Goal: Task Accomplishment & Management: Manage account settings

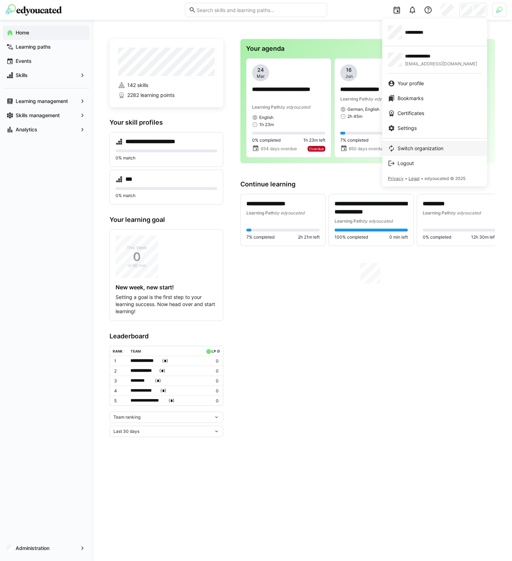
click at [420, 151] on span "Switch organization" at bounding box center [420, 148] width 46 height 7
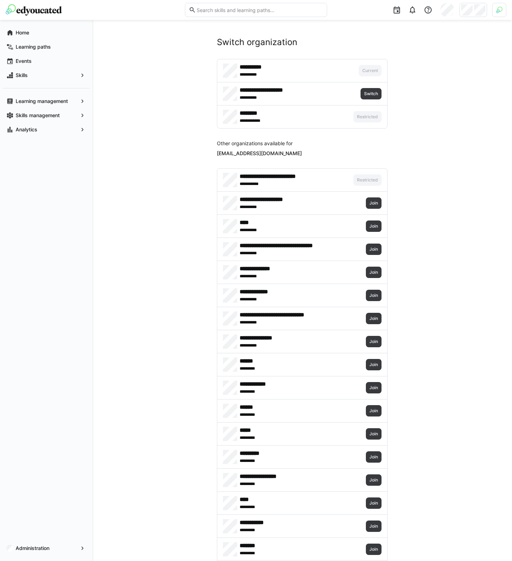
click at [51, 13] on img at bounding box center [34, 9] width 56 height 11
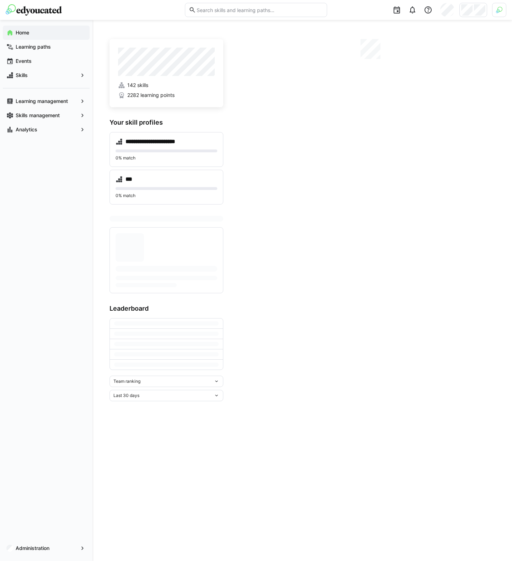
click at [500, 11] on img at bounding box center [499, 10] width 6 height 6
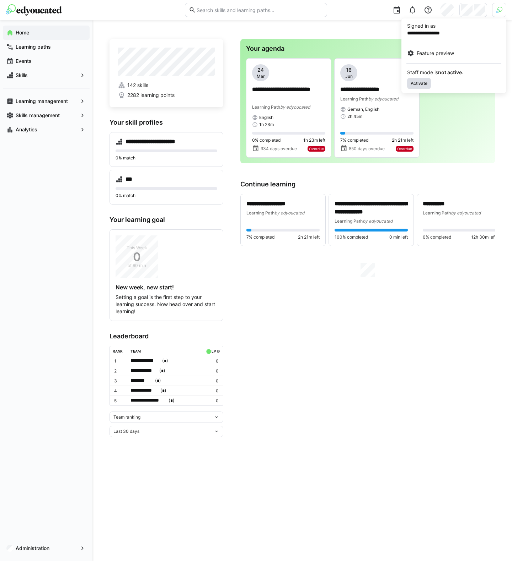
click at [416, 82] on span "Activate" at bounding box center [419, 84] width 18 height 6
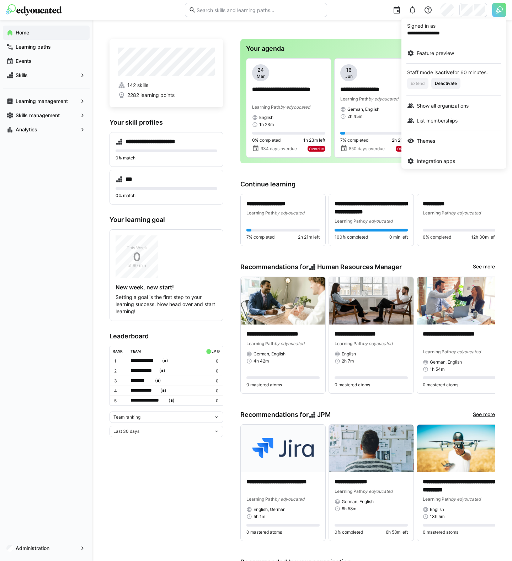
click at [476, 14] on div at bounding box center [256, 280] width 512 height 561
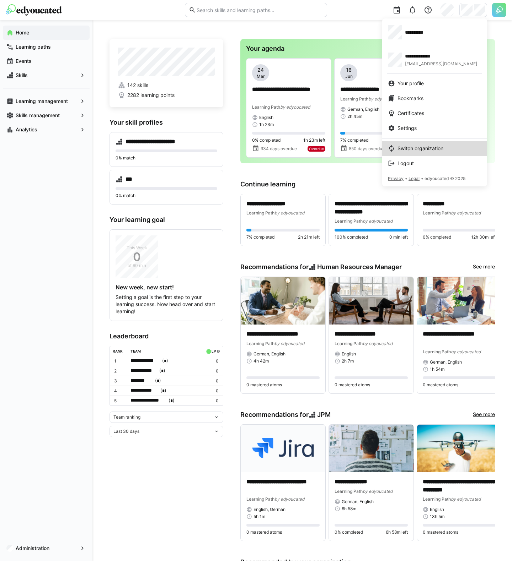
click at [422, 152] on link "Switch organization" at bounding box center [434, 148] width 105 height 15
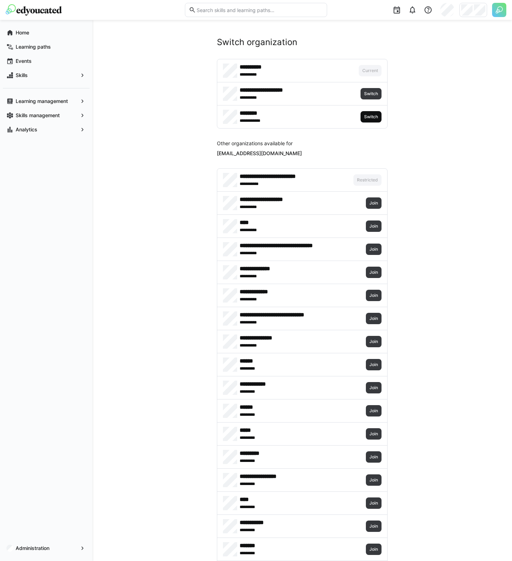
click at [376, 117] on span "Switch" at bounding box center [370, 117] width 15 height 6
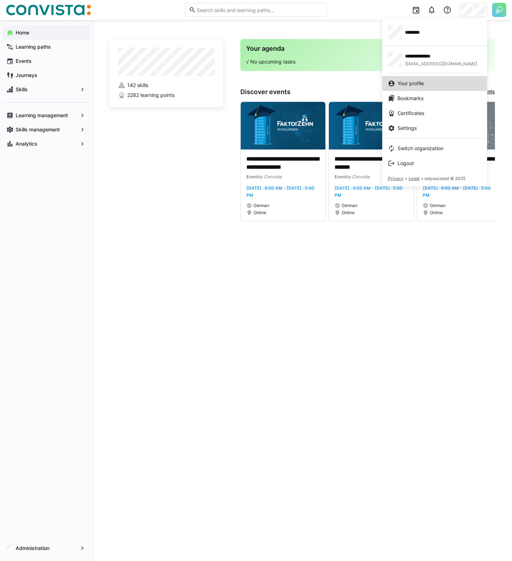
click at [415, 85] on span "Your profile" at bounding box center [410, 83] width 26 height 7
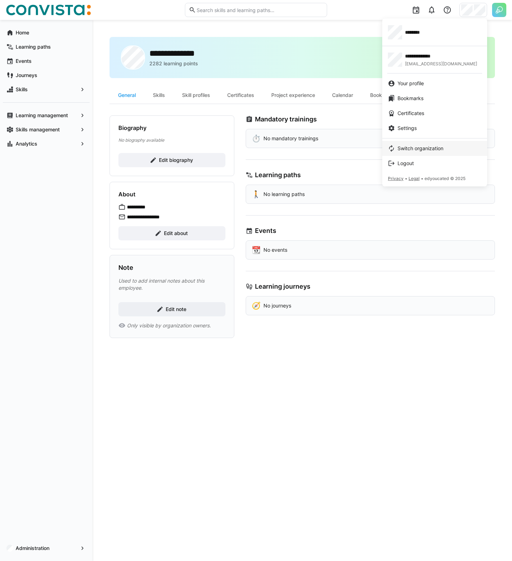
click at [414, 149] on span "Switch organization" at bounding box center [420, 148] width 46 height 7
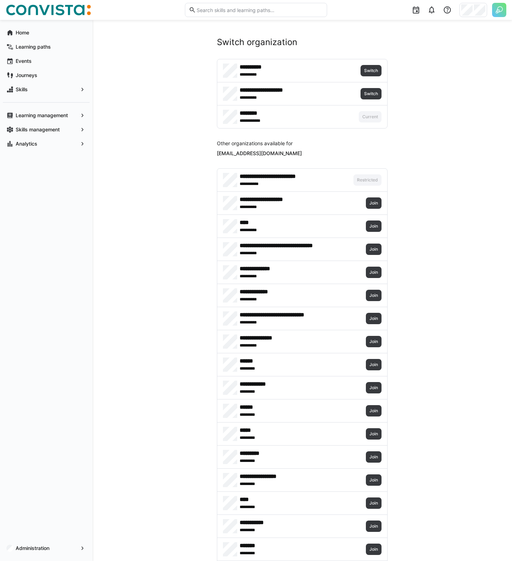
click at [497, 8] on img at bounding box center [499, 10] width 14 height 14
click at [451, 85] on span "Deactivate" at bounding box center [445, 85] width 23 height 6
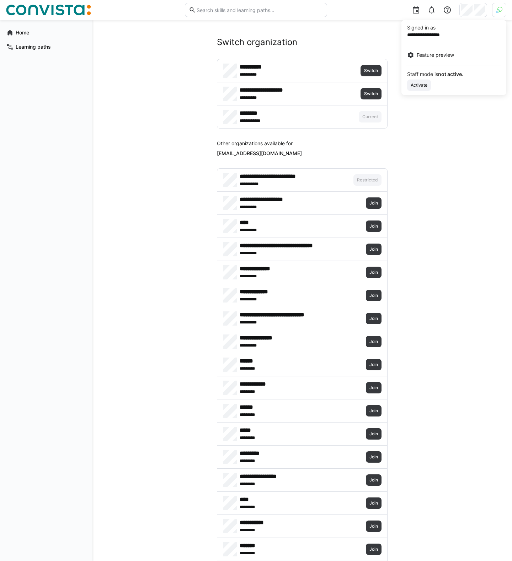
click at [376, 72] on div at bounding box center [256, 280] width 512 height 561
click at [376, 72] on span "Switch" at bounding box center [370, 71] width 15 height 6
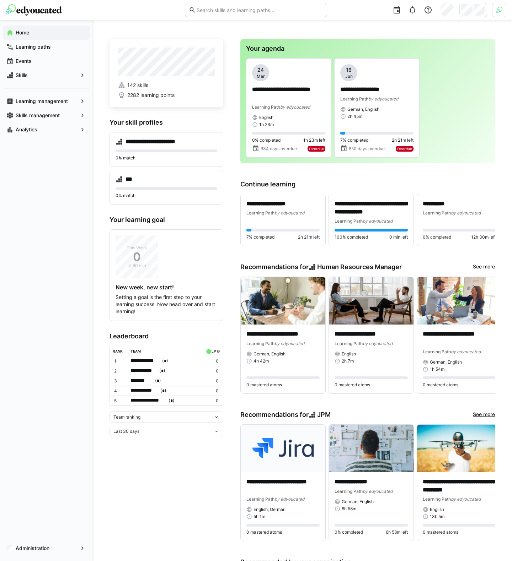
click at [477, 16] on div at bounding box center [473, 10] width 28 height 14
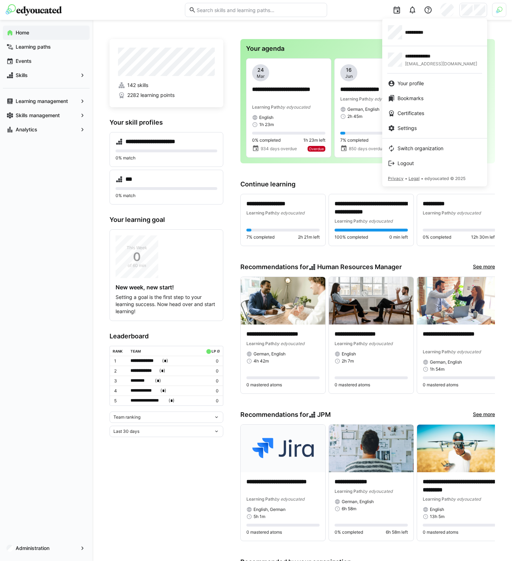
click at [501, 15] on div at bounding box center [256, 280] width 512 height 561
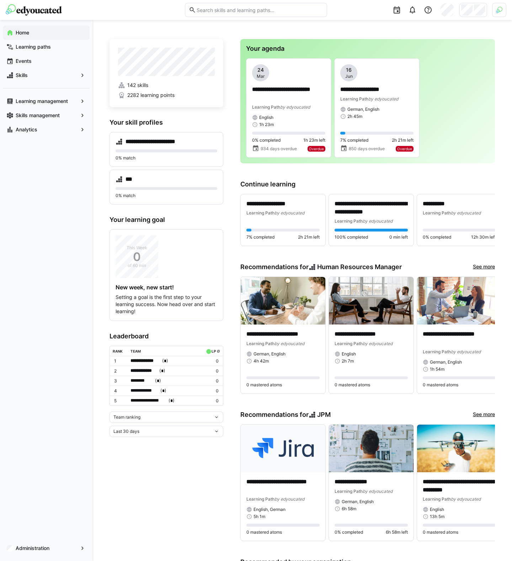
click at [500, 14] on div at bounding box center [499, 10] width 14 height 14
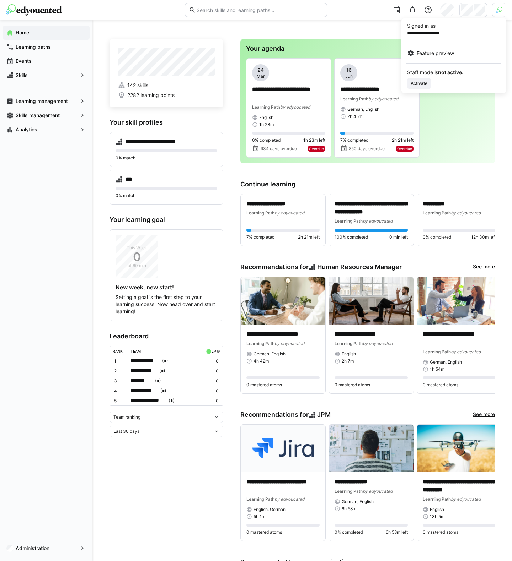
click at [481, 14] on div at bounding box center [256, 280] width 512 height 561
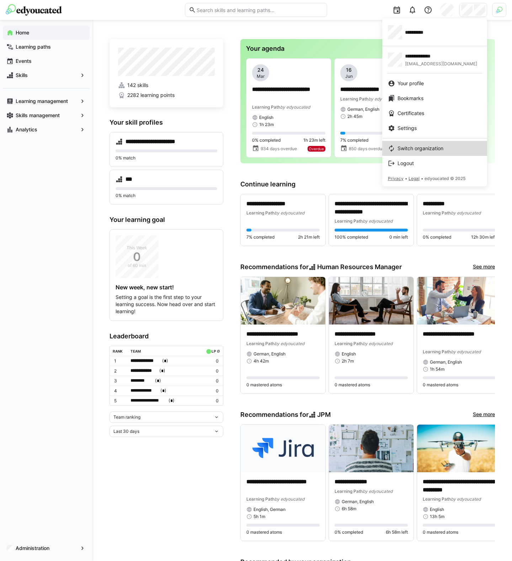
click at [436, 145] on span "Switch organization" at bounding box center [420, 148] width 46 height 7
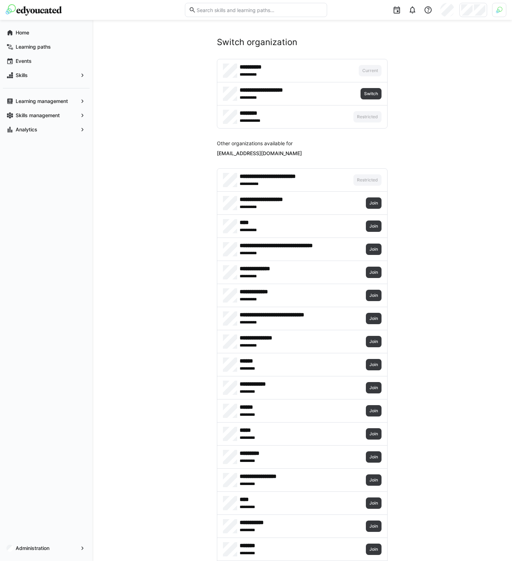
click at [500, 14] on div at bounding box center [499, 10] width 14 height 14
click at [425, 86] on span "Activate" at bounding box center [419, 84] width 18 height 6
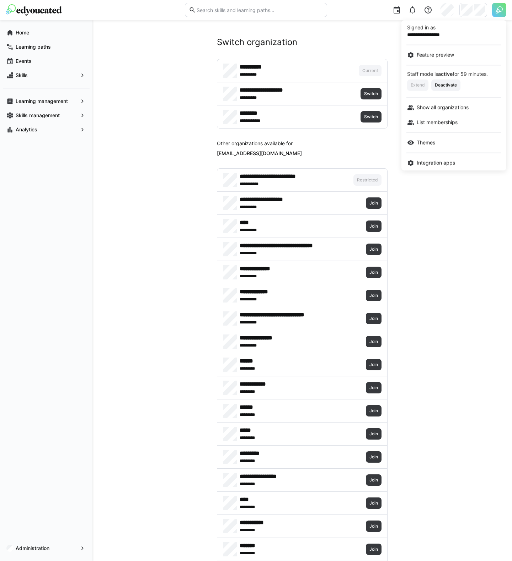
click at [341, 159] on div at bounding box center [256, 280] width 512 height 561
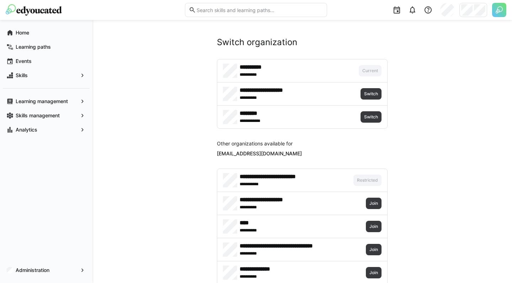
click at [497, 10] on img at bounding box center [499, 10] width 14 height 14
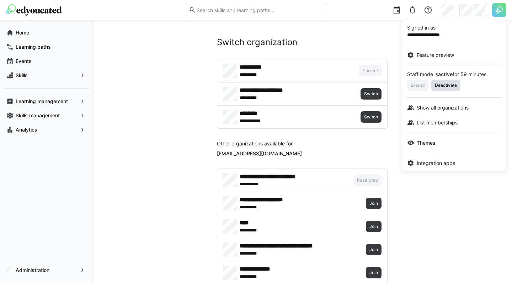
click at [447, 85] on span "Deactivate" at bounding box center [445, 85] width 23 height 6
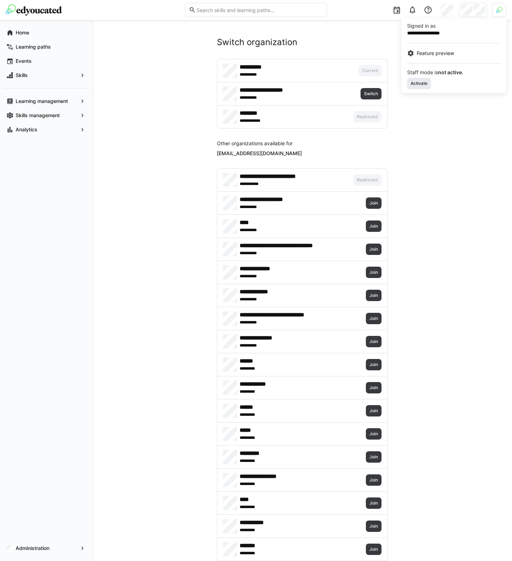
click at [414, 81] on span "Activate" at bounding box center [419, 84] width 18 height 6
click at [153, 124] on div at bounding box center [256, 280] width 512 height 561
click at [382, 121] on div "******** **** ******* Switch" at bounding box center [302, 117] width 170 height 23
click at [379, 118] on span "Switch" at bounding box center [370, 116] width 21 height 11
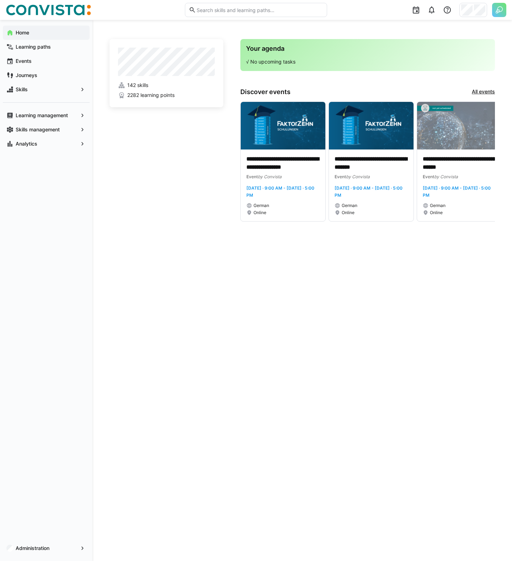
click at [53, 10] on img at bounding box center [48, 9] width 85 height 11
click at [52, 84] on div "Skills" at bounding box center [46, 89] width 87 height 14
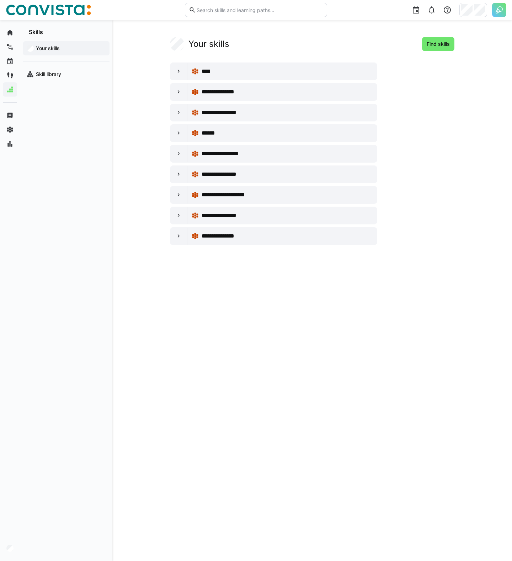
click at [498, 13] on img at bounding box center [499, 10] width 14 height 14
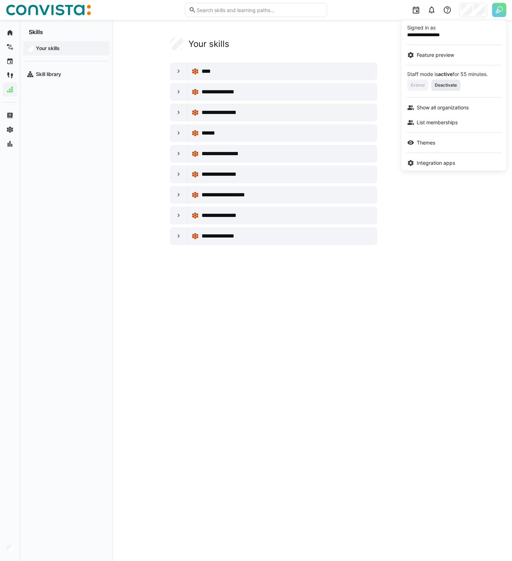
click at [448, 85] on span "Deactivate" at bounding box center [445, 85] width 23 height 6
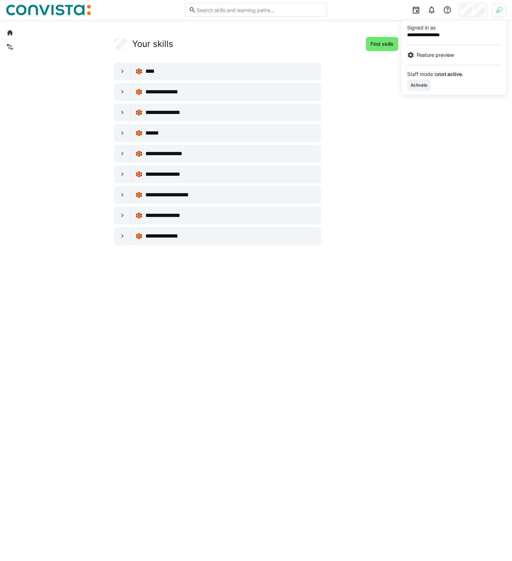
click at [10, 32] on div at bounding box center [256, 280] width 512 height 561
click at [52, 12] on img at bounding box center [48, 9] width 85 height 11
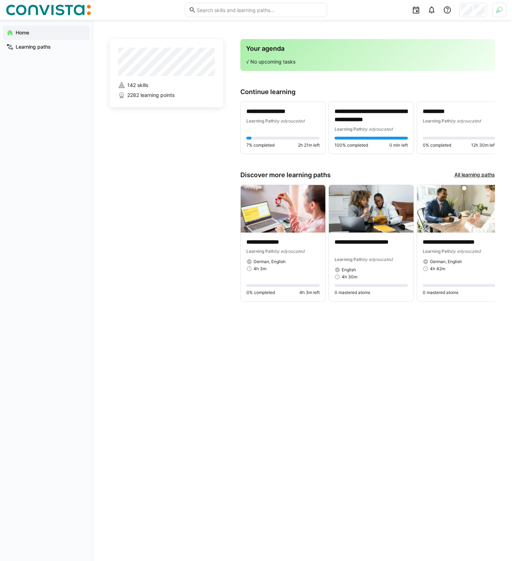
click at [71, 9] on img at bounding box center [48, 9] width 85 height 11
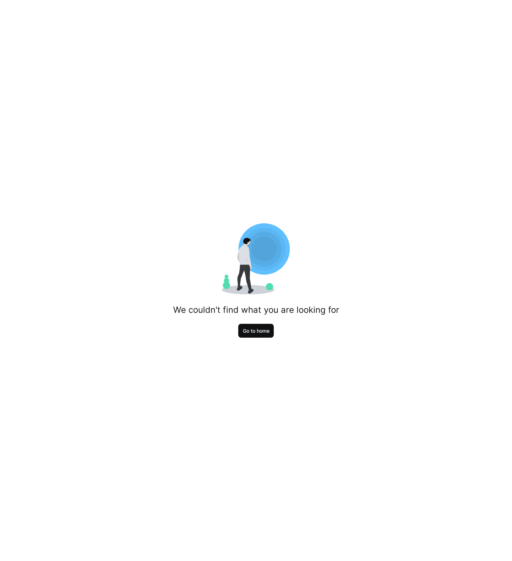
click at [261, 333] on span "Go to home" at bounding box center [256, 331] width 29 height 7
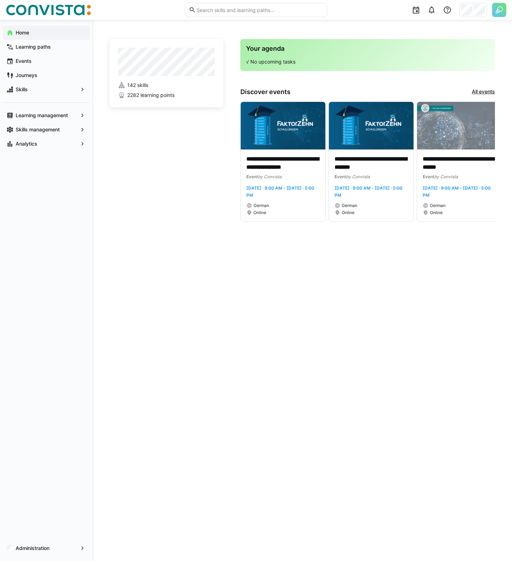
click at [502, 10] on img at bounding box center [499, 10] width 14 height 14
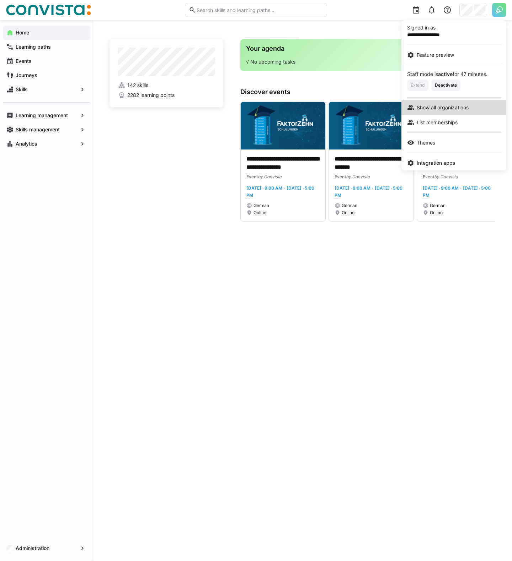
click at [451, 108] on span "Show all organizations" at bounding box center [442, 107] width 52 height 7
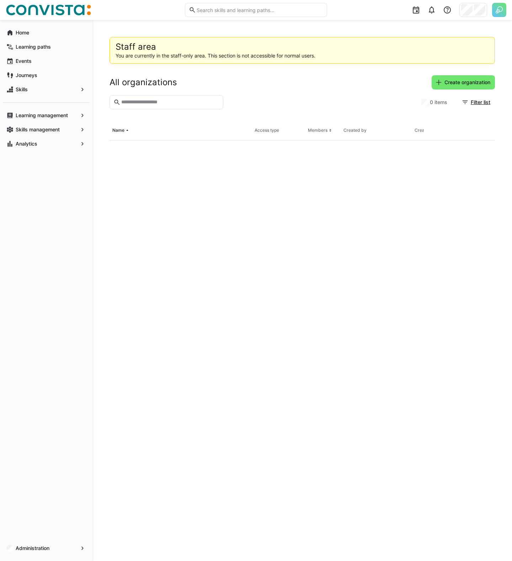
click at [173, 103] on input "text" at bounding box center [169, 102] width 99 height 6
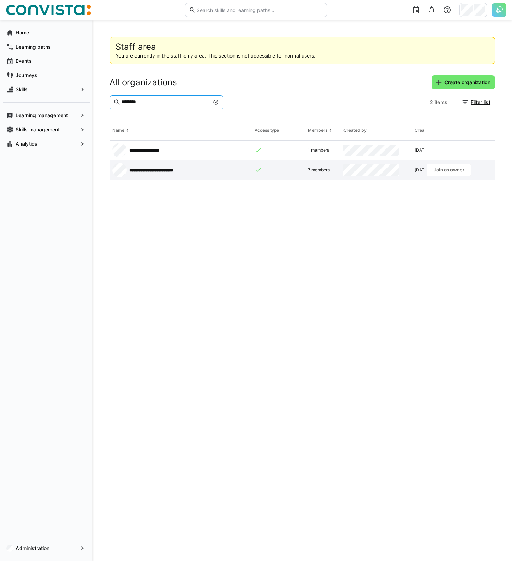
type input "********"
click at [445, 171] on app-request-click "Join as owner" at bounding box center [448, 170] width 44 height 13
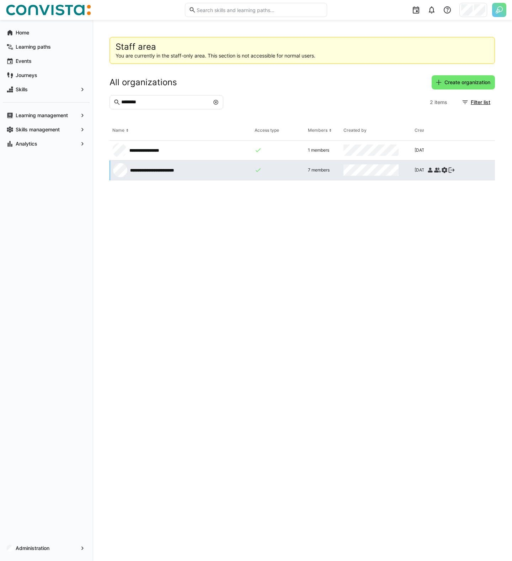
click at [443, 172] on eds-icon at bounding box center [444, 170] width 7 height 7
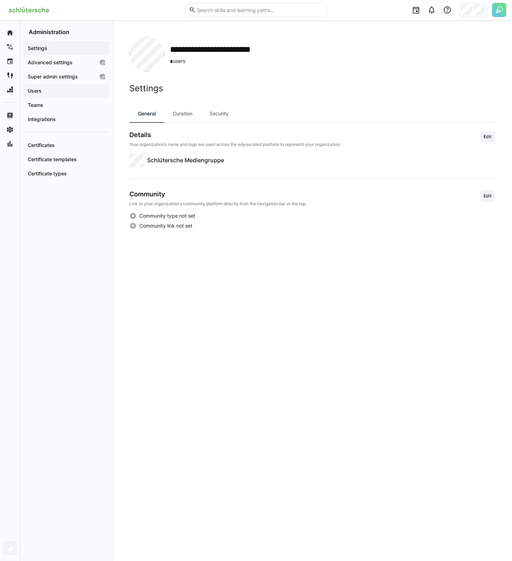
click at [64, 93] on span "Users" at bounding box center [66, 90] width 79 height 7
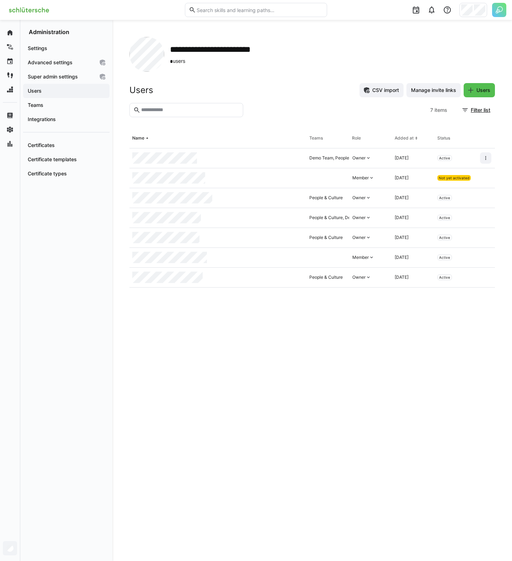
drag, startPoint x: 212, startPoint y: 163, endPoint x: 234, endPoint y: 159, distance: 22.9
click at [234, 159] on div at bounding box center [217, 159] width 177 height 20
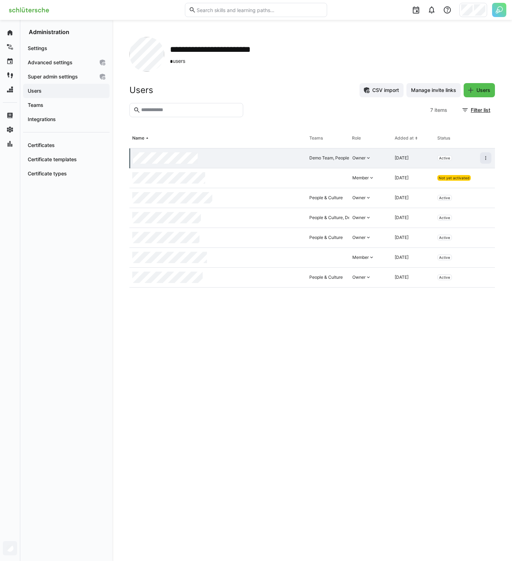
click at [169, 162] on div at bounding box center [218, 159] width 176 height 20
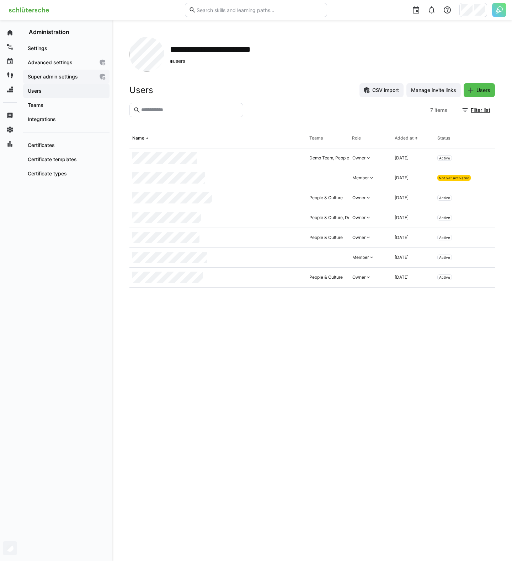
click at [87, 79] on span "Super admin settings" at bounding box center [61, 76] width 68 height 7
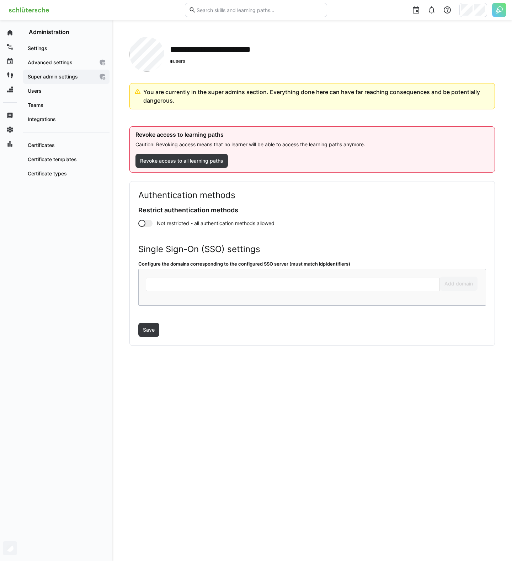
click at [39, 7] on img at bounding box center [29, 9] width 47 height 11
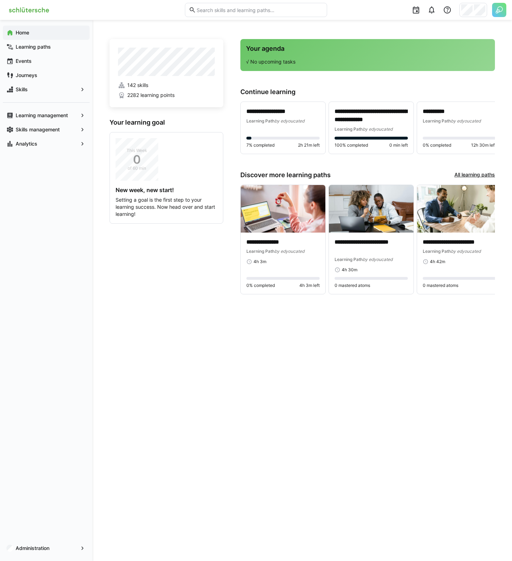
click at [496, 9] on img at bounding box center [499, 10] width 14 height 14
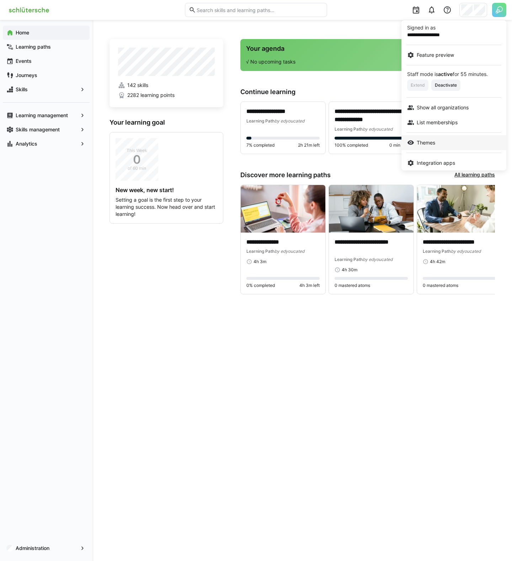
click at [432, 141] on span "Themes" at bounding box center [425, 142] width 18 height 7
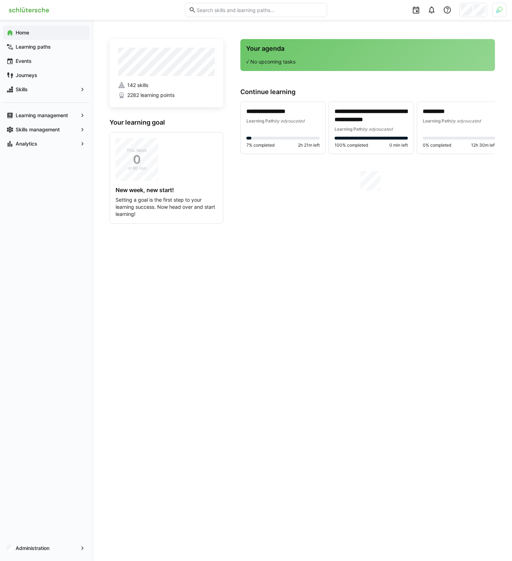
click at [502, 11] on img at bounding box center [499, 10] width 6 height 6
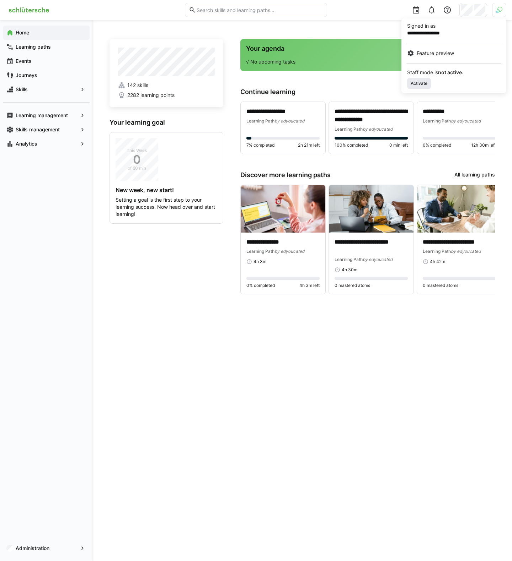
click at [421, 81] on span "Activate" at bounding box center [419, 84] width 18 height 6
click at [425, 139] on span "Themes" at bounding box center [425, 140] width 18 height 7
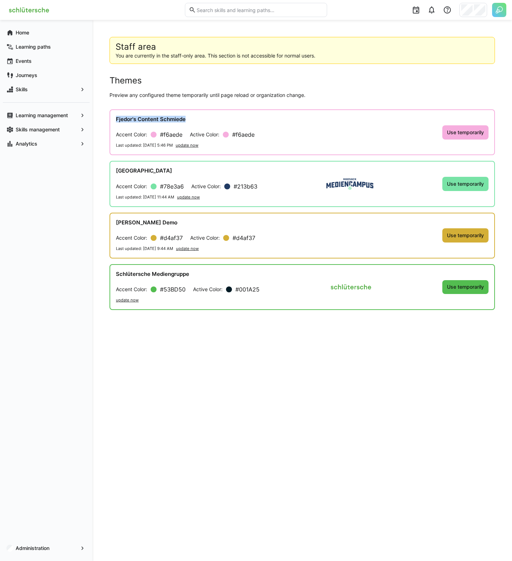
drag, startPoint x: 191, startPoint y: 121, endPoint x: 110, endPoint y: 114, distance: 81.6
click at [110, 114] on div "Fjedor's Content Schmiede Accent Color: #f6aede Active Color: #f6aede Last upda…" at bounding box center [301, 132] width 385 height 46
copy h4 "Fjedor's Content Schmiede"
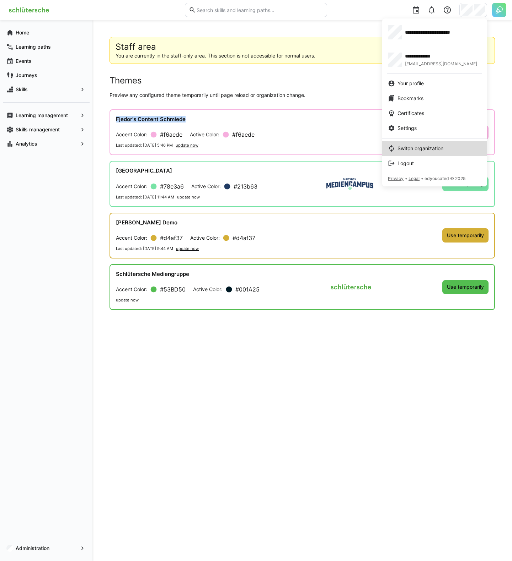
click at [409, 149] on span "Switch organization" at bounding box center [420, 148] width 46 height 7
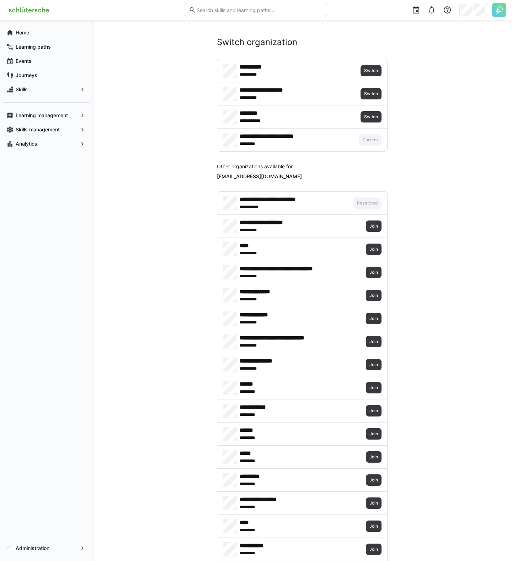
click at [504, 8] on img at bounding box center [499, 10] width 14 height 14
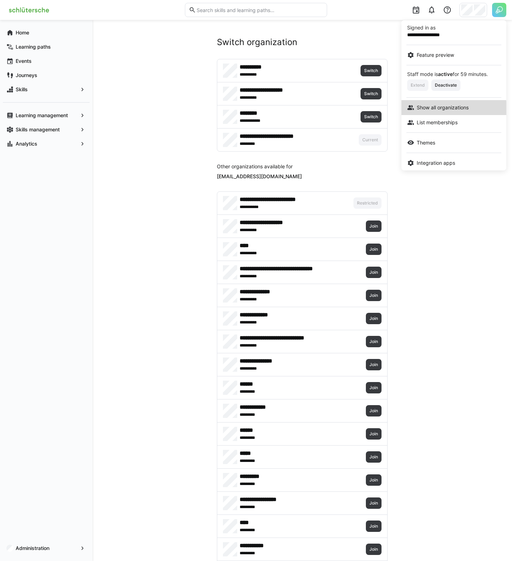
click at [446, 110] on span "Show all organizations" at bounding box center [442, 107] width 52 height 7
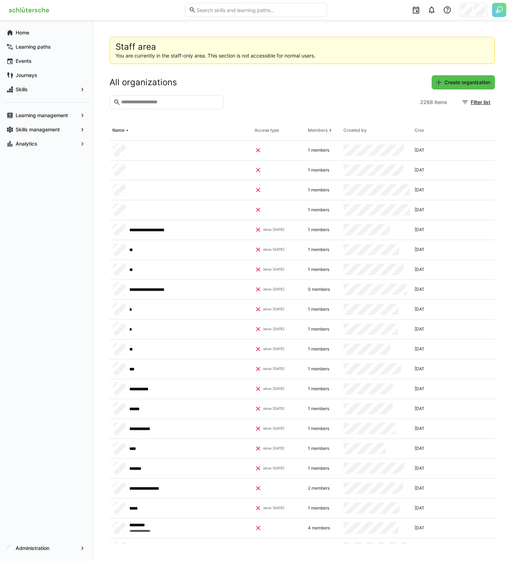
click at [215, 102] on input "text" at bounding box center [169, 102] width 99 height 6
paste input "**********"
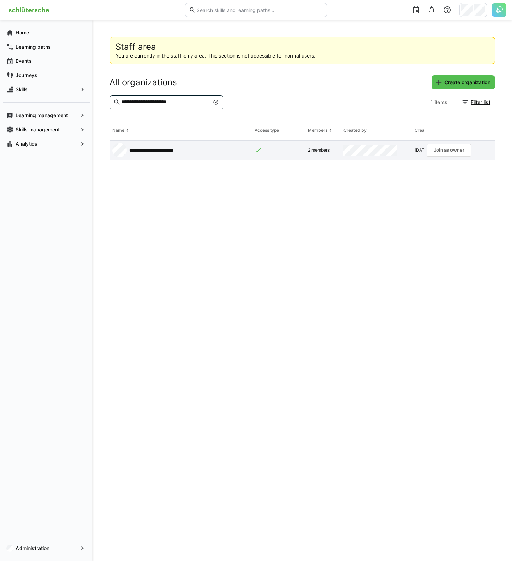
type input "**********"
click at [444, 151] on app-request-click "Join as owner" at bounding box center [448, 150] width 44 height 13
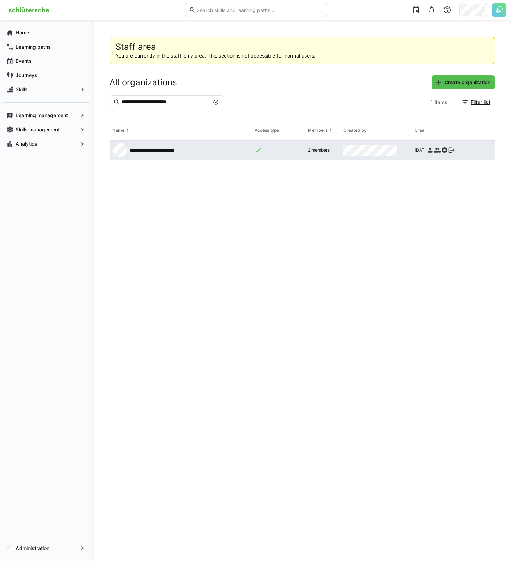
click at [443, 149] on eds-icon at bounding box center [444, 150] width 7 height 7
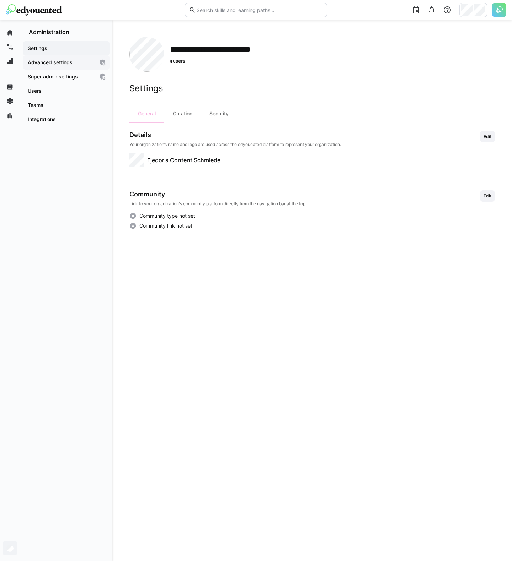
click at [0, 0] on app-navigation-label "Advanced settings" at bounding box center [0, 0] width 0 height 0
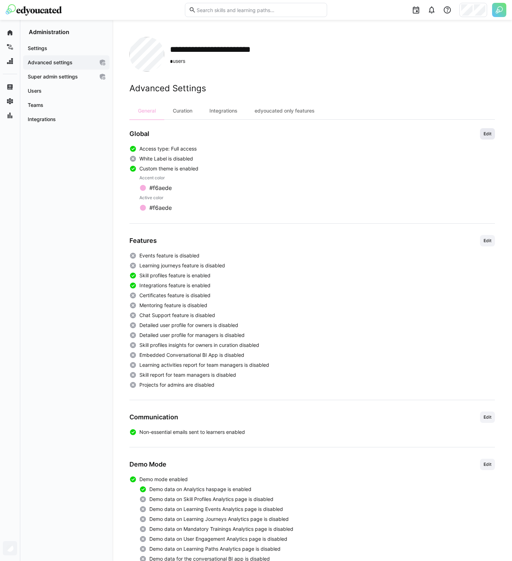
click at [486, 136] on span "Edit" at bounding box center [486, 134] width 9 height 6
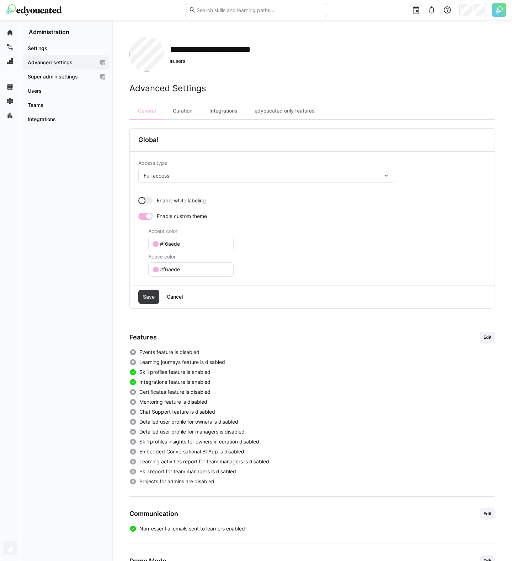
click at [151, 218] on div at bounding box center [148, 216] width 7 height 7
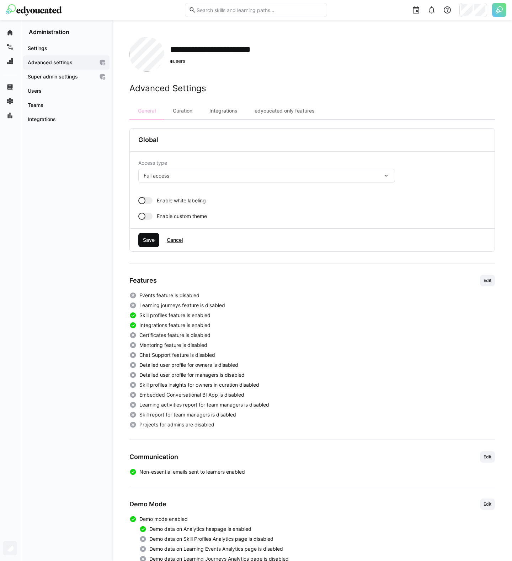
click at [151, 246] on span "Save" at bounding box center [148, 240] width 21 height 14
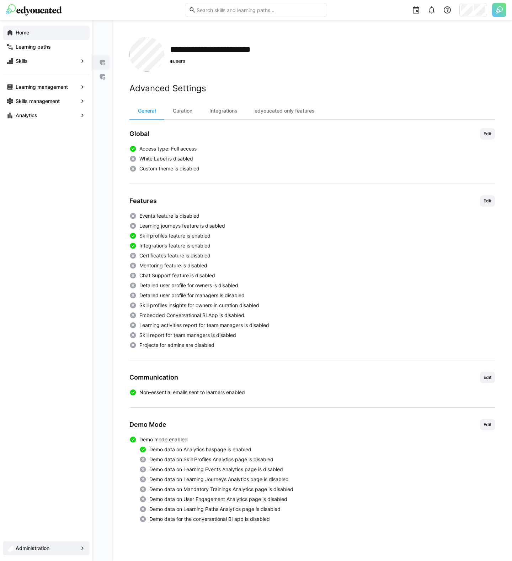
click at [0, 0] on app-navigation-label "Home" at bounding box center [0, 0] width 0 height 0
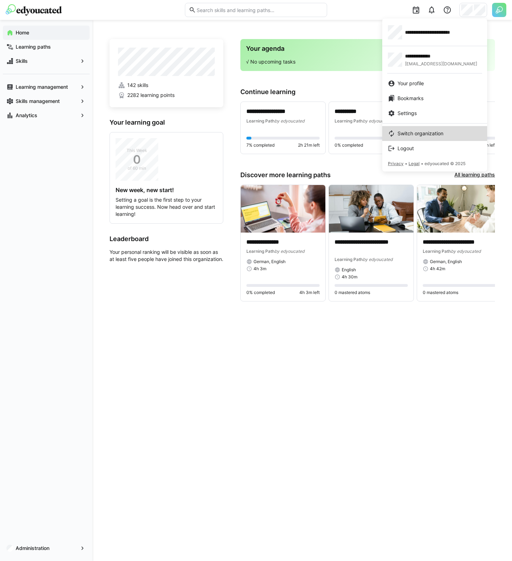
click at [427, 131] on span "Switch organization" at bounding box center [420, 133] width 46 height 7
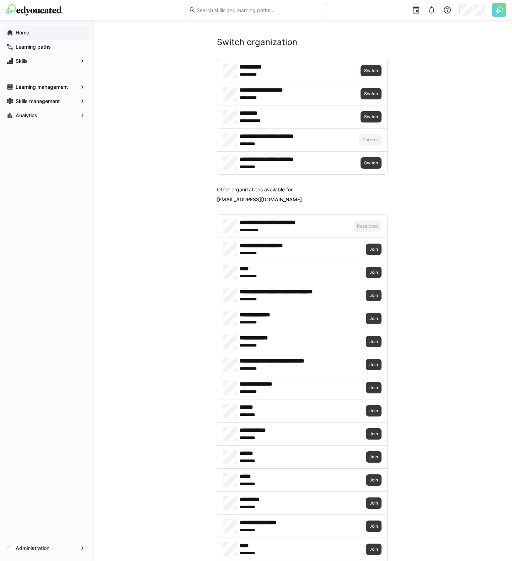
click at [501, 15] on img at bounding box center [499, 10] width 14 height 14
click at [370, 67] on div at bounding box center [256, 280] width 512 height 561
click at [369, 70] on span "Switch" at bounding box center [370, 71] width 15 height 6
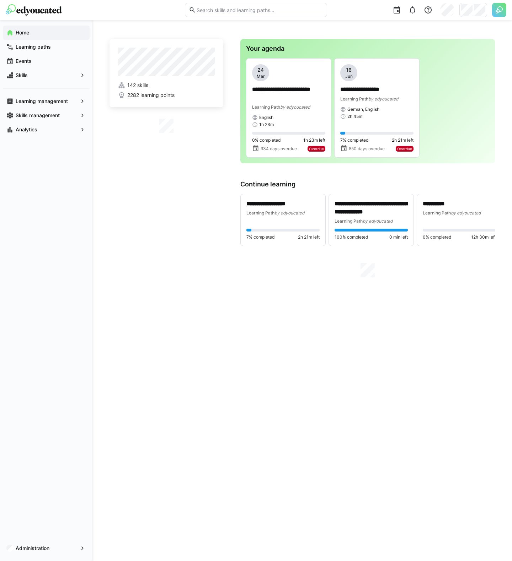
click at [500, 10] on img at bounding box center [499, 10] width 14 height 14
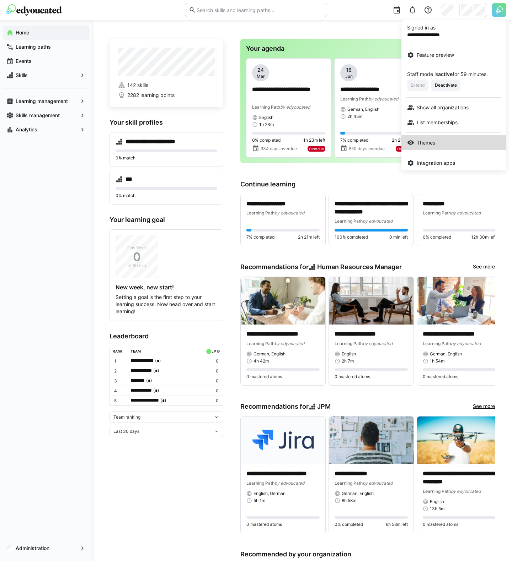
click at [439, 140] on div "Themes" at bounding box center [453, 142] width 93 height 7
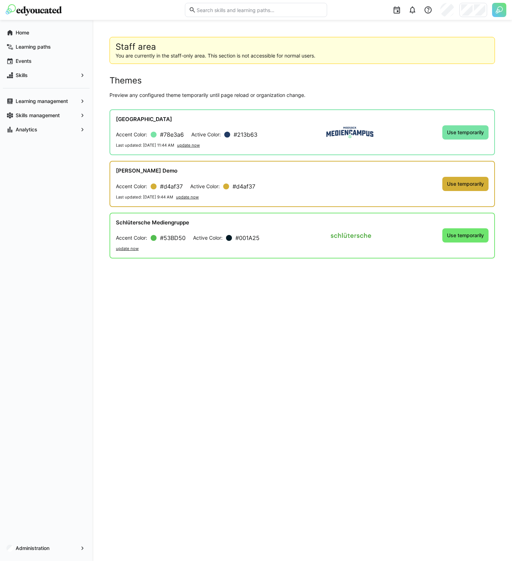
click at [501, 12] on img at bounding box center [499, 10] width 14 height 14
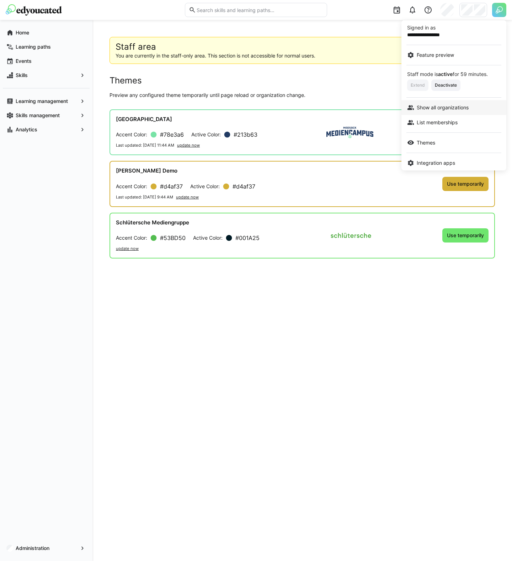
click at [444, 108] on span "Show all organizations" at bounding box center [442, 107] width 52 height 7
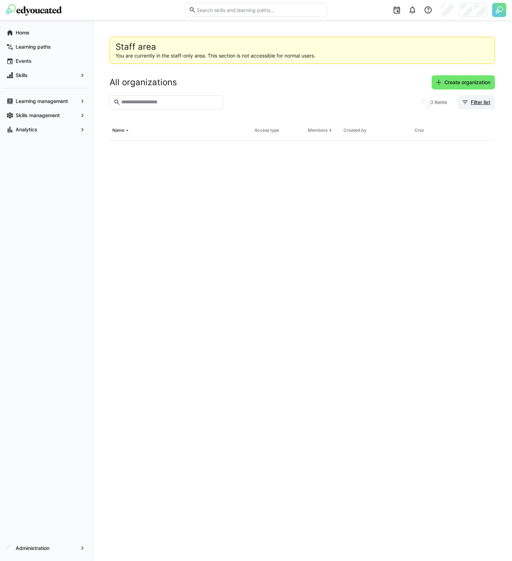
click at [475, 101] on span "Filter list" at bounding box center [480, 102] width 22 height 7
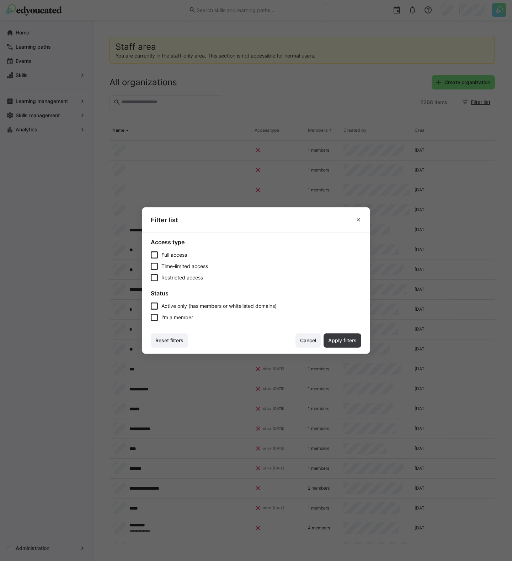
click at [181, 317] on span "I'm a member" at bounding box center [177, 317] width 32 height 7
click at [333, 342] on span "Apply filters" at bounding box center [342, 340] width 31 height 7
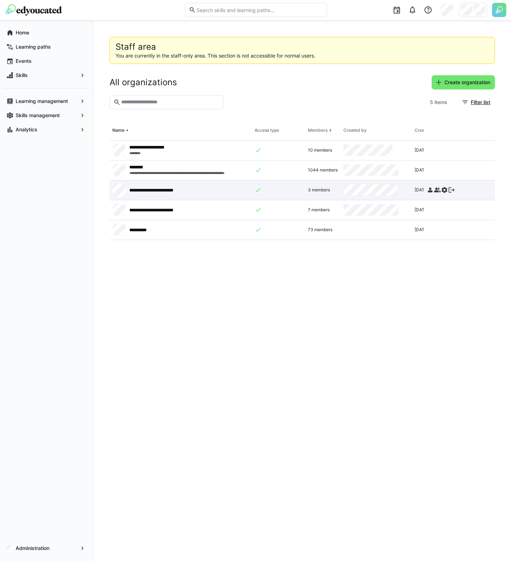
click at [453, 188] on eds-icon at bounding box center [451, 190] width 7 height 7
